Goal: Information Seeking & Learning: Learn about a topic

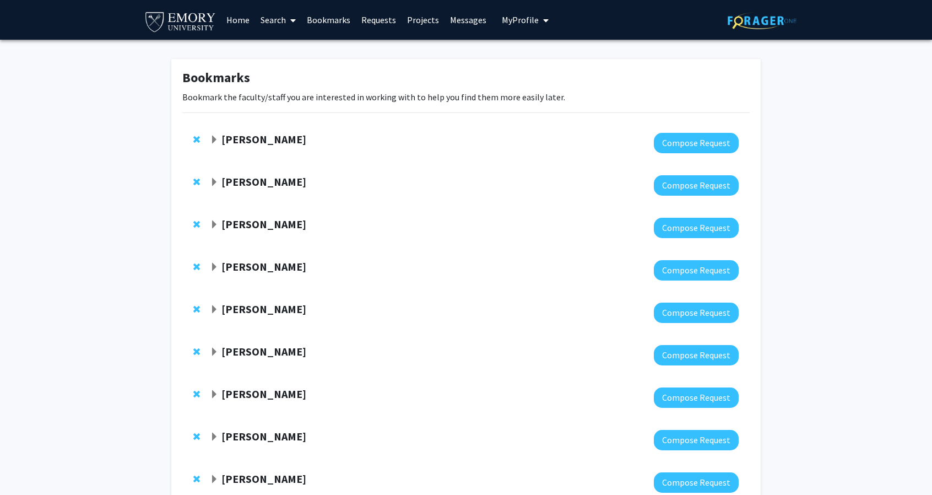
click at [284, 137] on strong "[PERSON_NAME]" at bounding box center [263, 139] width 85 height 14
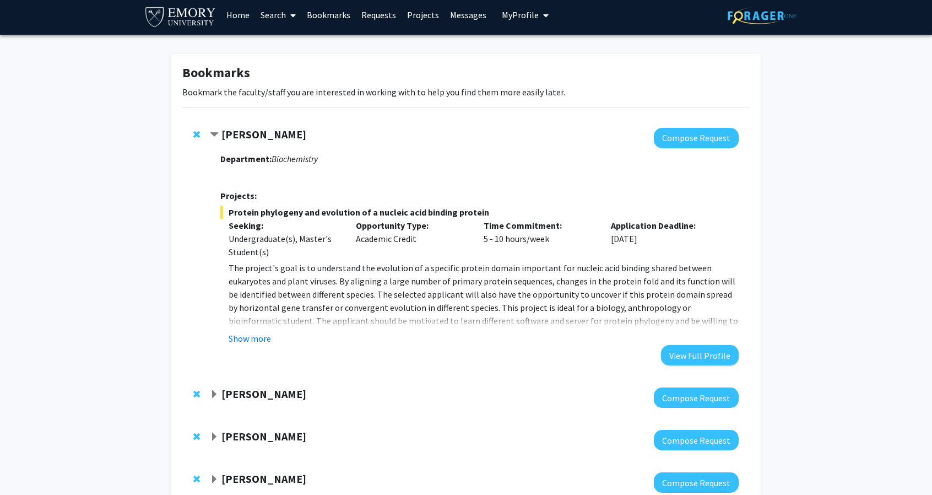
scroll to position [6, 0]
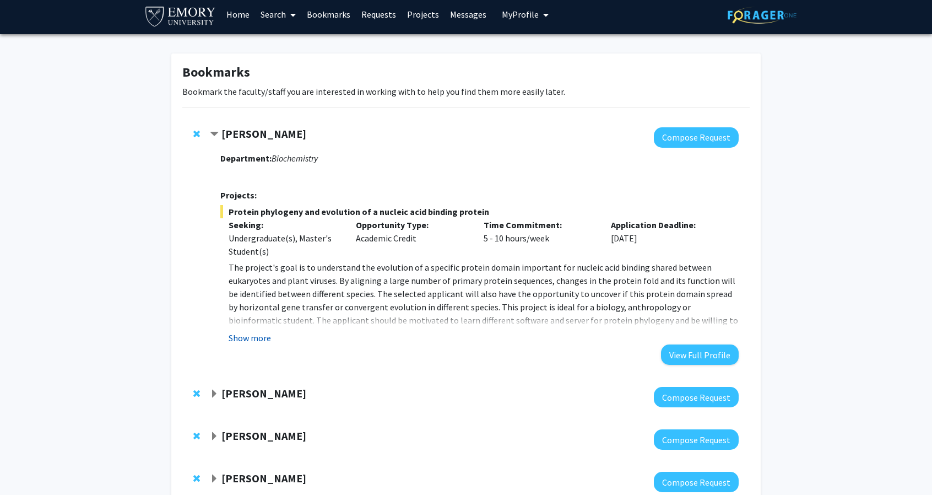
click at [258, 333] on button "Show more" at bounding box center [250, 337] width 42 height 13
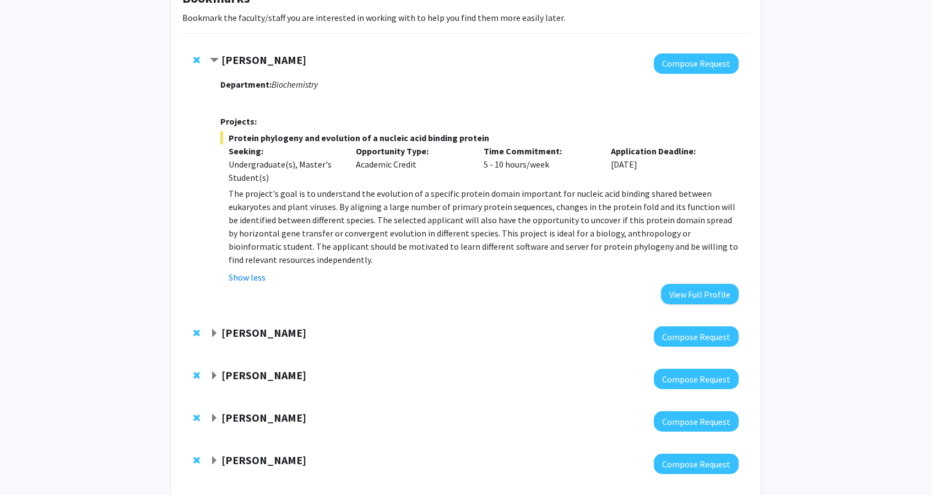
scroll to position [87, 0]
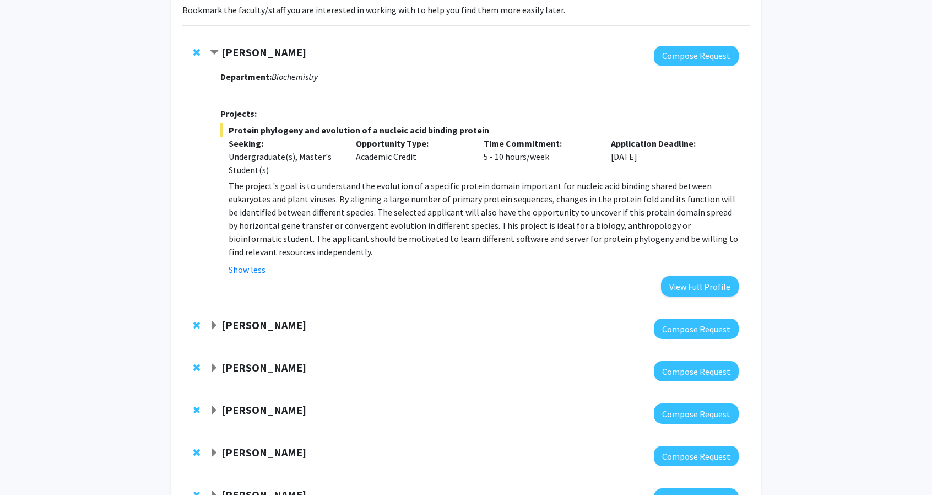
click at [337, 242] on p "The project's goal is to understand the evolution of a specific protein domain …" at bounding box center [484, 218] width 510 height 79
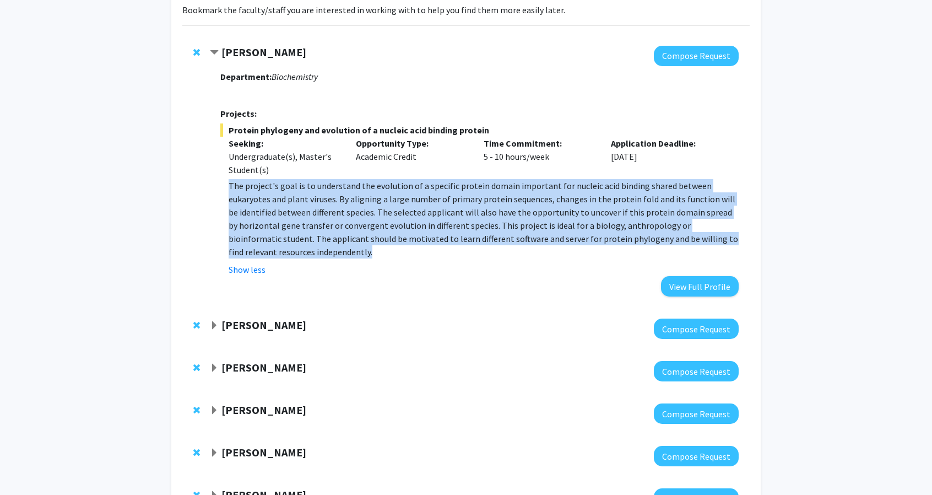
click at [337, 242] on p "The project's goal is to understand the evolution of a specific protein domain …" at bounding box center [484, 218] width 510 height 79
click at [356, 253] on p "The project's goal is to understand the evolution of a specific protein domain …" at bounding box center [484, 218] width 510 height 79
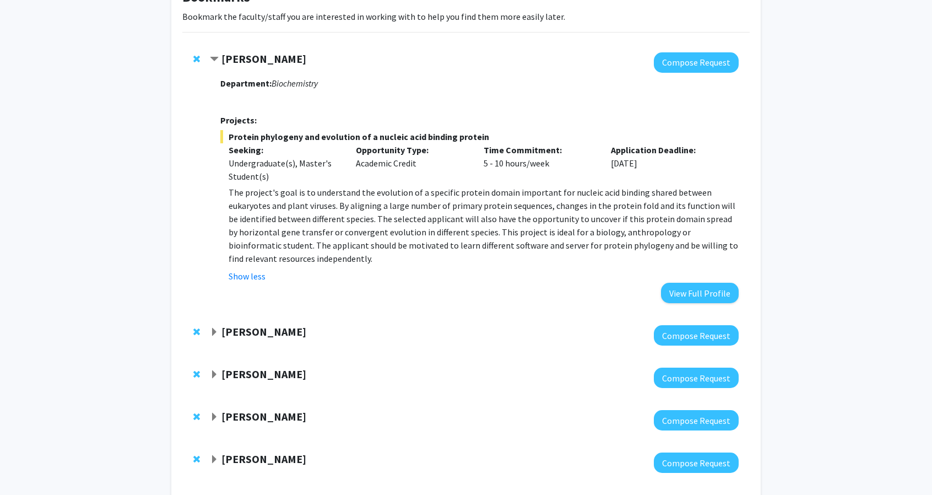
scroll to position [80, 0]
